Goal: Task Accomplishment & Management: Use online tool/utility

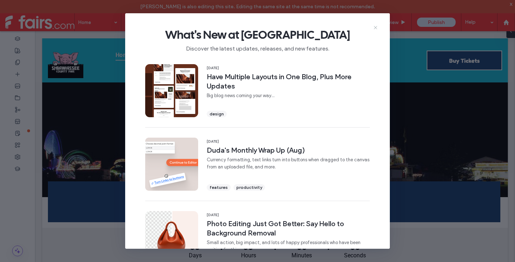
click at [376, 28] on icon at bounding box center [376, 28] width 6 height 6
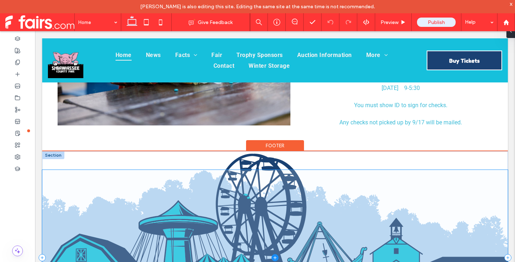
scroll to position [380, 0]
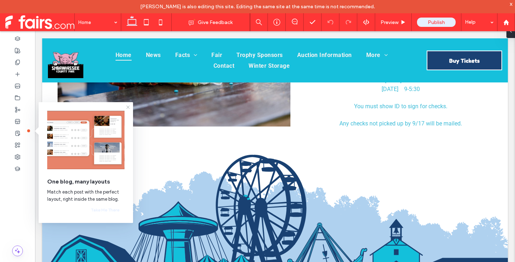
click at [127, 107] on icon at bounding box center [128, 107] width 6 height 6
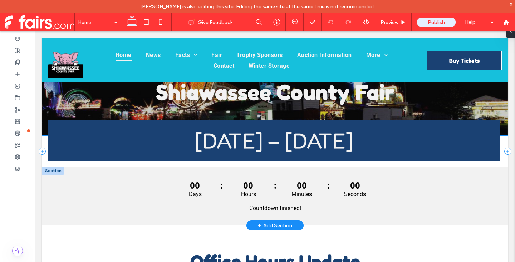
scroll to position [72, 0]
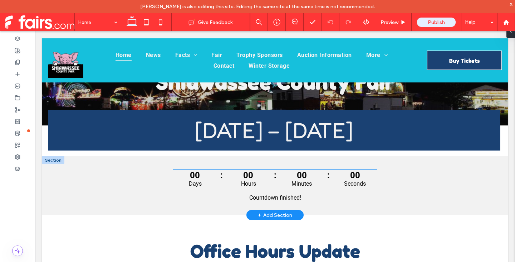
click at [205, 196] on div "Countdown finished!" at bounding box center [275, 197] width 202 height 7
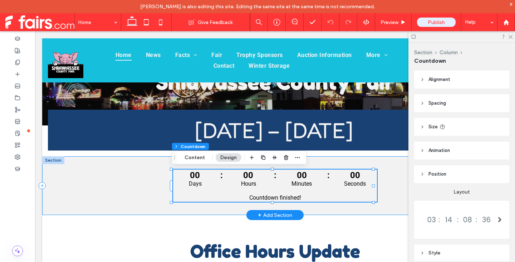
click at [146, 194] on div "00 : 00 : 00 : 00 Days Hours Minutes Seconds Countdown finished!" at bounding box center [275, 185] width 466 height 59
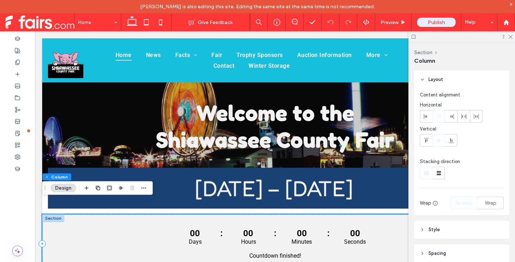
scroll to position [0, 0]
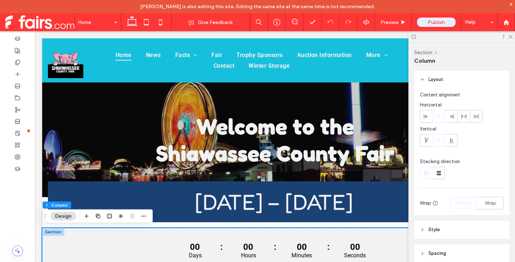
click at [513, 34] on div at bounding box center [462, 36] width 107 height 11
click at [510, 39] on div at bounding box center [462, 36] width 107 height 11
click at [510, 38] on icon at bounding box center [510, 36] width 5 height 5
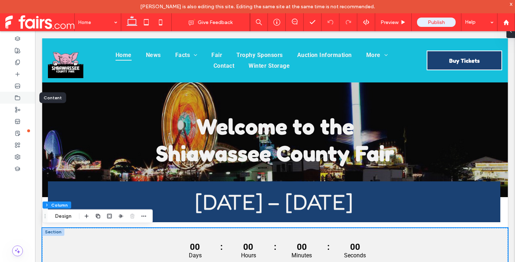
click at [23, 100] on div at bounding box center [17, 98] width 35 height 12
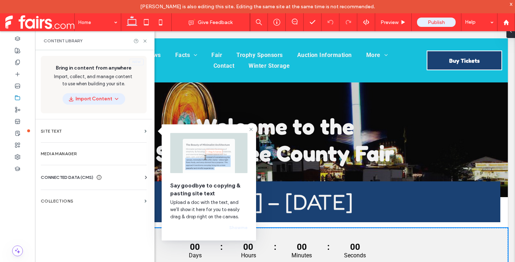
click at [68, 180] on span "CONNECTED DATA (CMS)" at bounding box center [67, 177] width 53 height 7
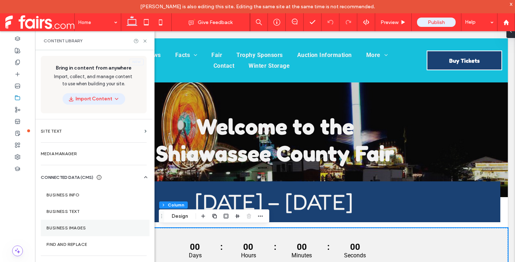
click at [69, 229] on label "Business Images" at bounding box center [95, 227] width 97 height 5
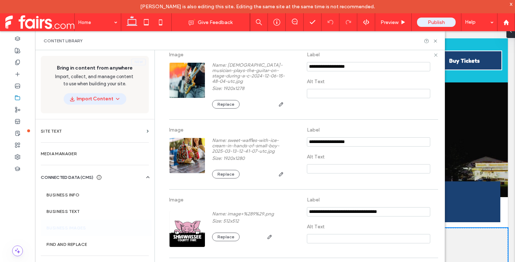
scroll to position [574, 0]
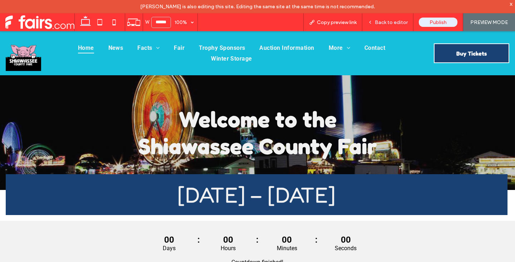
click at [384, 25] on span "Back to editor" at bounding box center [391, 22] width 33 height 6
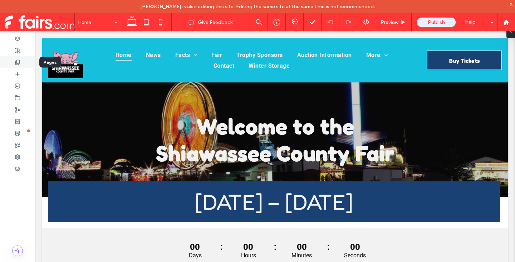
click at [22, 64] on div at bounding box center [17, 62] width 35 height 12
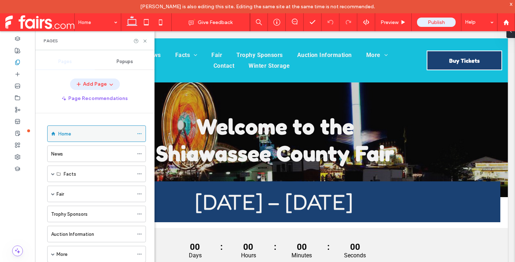
click at [140, 133] on icon at bounding box center [139, 133] width 5 height 5
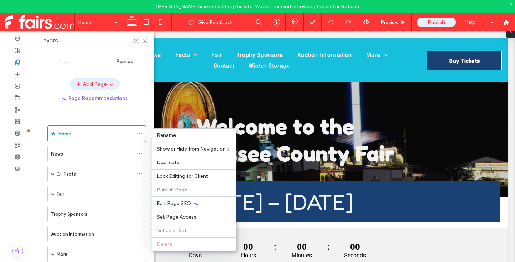
drag, startPoint x: 356, startPoint y: 5, endPoint x: 429, endPoint y: 1, distance: 73.4
click at [356, 5] on link "Refresh" at bounding box center [350, 7] width 18 height 6
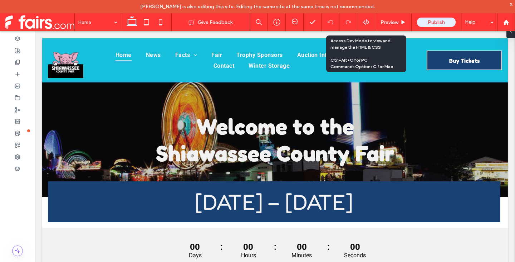
click at [362, 22] on div at bounding box center [366, 22] width 18 height 6
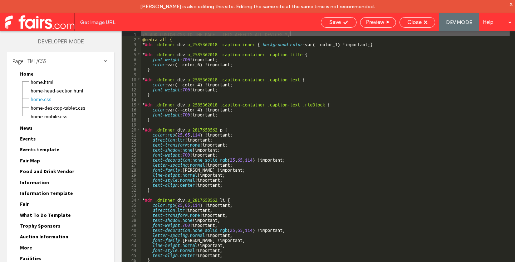
click at [94, 25] on span "Get Image URL" at bounding box center [97, 22] width 35 height 6
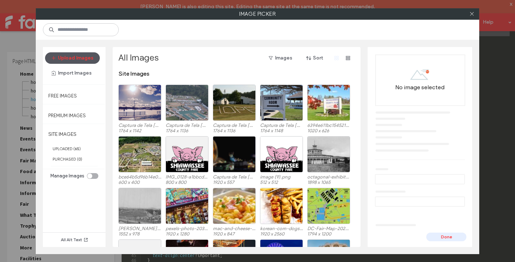
click at [69, 55] on button "Upload Images" at bounding box center [72, 57] width 55 height 11
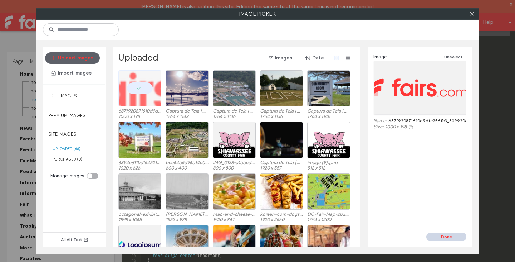
click at [450, 235] on button "Done" at bounding box center [446, 236] width 40 height 9
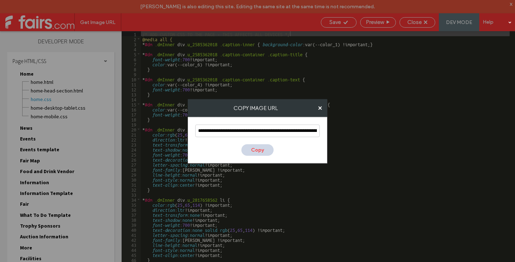
click at [258, 149] on button "Copy" at bounding box center [257, 149] width 32 height 11
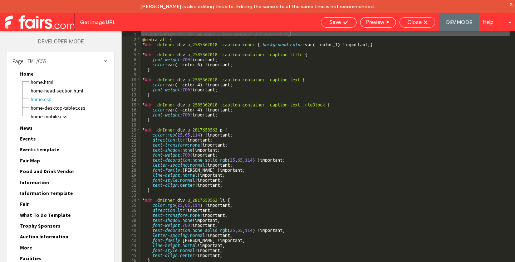
click at [429, 23] on div "Close" at bounding box center [417, 22] width 35 height 6
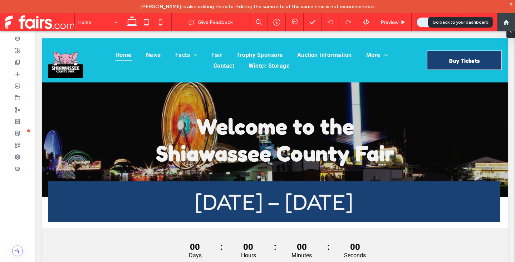
click at [506, 20] on use at bounding box center [505, 21] width 5 height 5
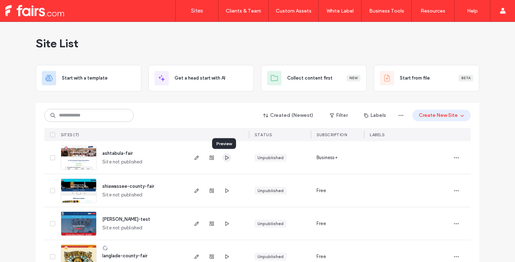
click at [224, 158] on icon "button" at bounding box center [227, 158] width 6 height 6
